Goal: Information Seeking & Learning: Learn about a topic

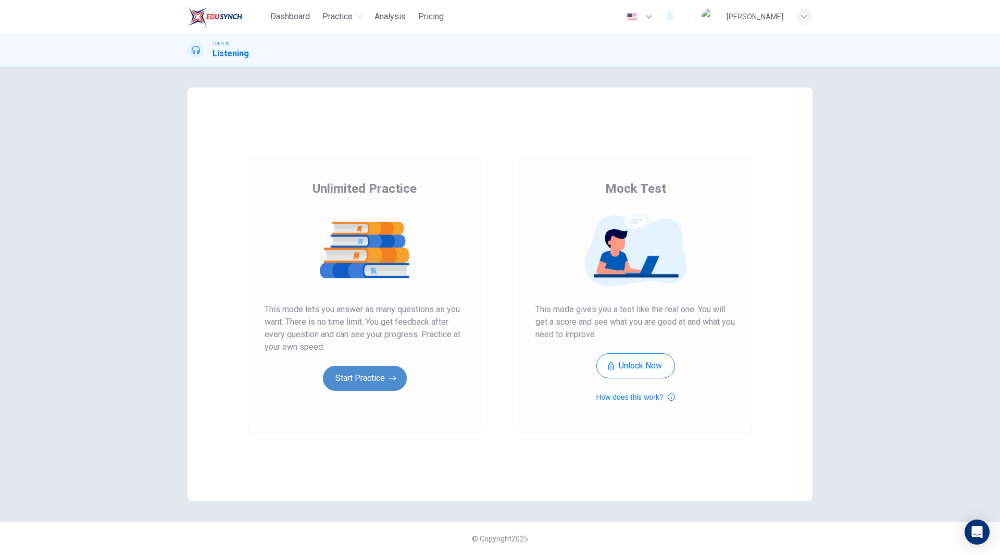
click at [370, 378] on button "Start Practice" at bounding box center [365, 378] width 84 height 25
